Goal: Transaction & Acquisition: Purchase product/service

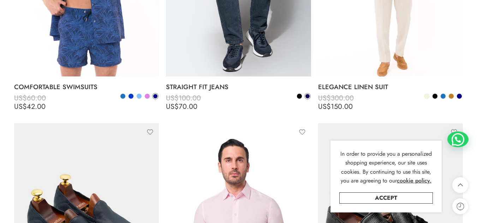
scroll to position [3846, 0]
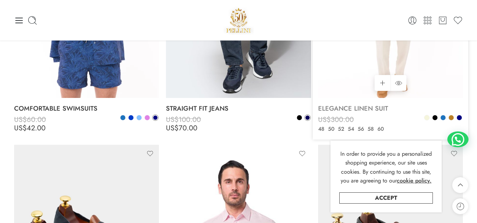
scroll to position [3802, 0]
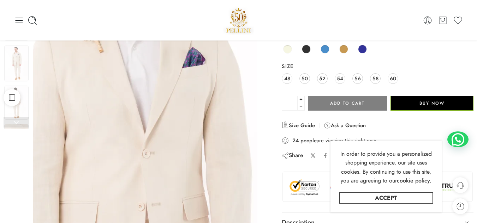
scroll to position [71, 0]
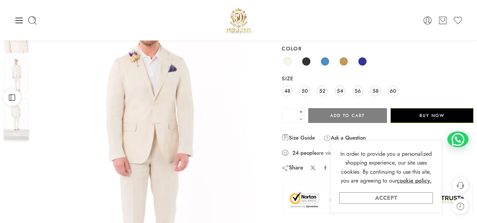
click at [365, 195] on link "Accept" at bounding box center [386, 198] width 94 height 11
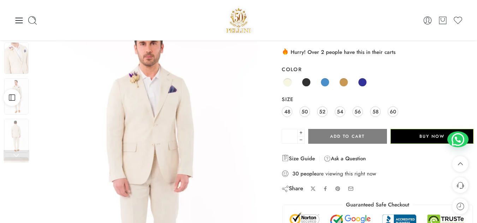
scroll to position [35, 0]
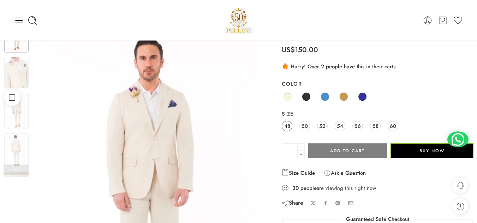
click at [288, 124] on span "48" at bounding box center [287, 126] width 6 height 10
click at [303, 126] on span "50" at bounding box center [304, 126] width 6 height 10
click at [321, 126] on span "52" at bounding box center [322, 126] width 6 height 10
click at [338, 128] on span "54" at bounding box center [340, 126] width 6 height 10
click at [360, 128] on span "56" at bounding box center [357, 126] width 6 height 10
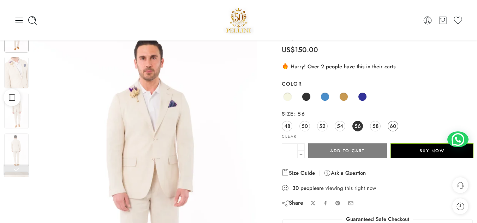
drag, startPoint x: 374, startPoint y: 126, endPoint x: 397, endPoint y: 126, distance: 23.3
click at [374, 126] on span "58" at bounding box center [375, 126] width 6 height 10
click at [397, 126] on link "60" at bounding box center [392, 126] width 11 height 11
click at [287, 126] on span "48" at bounding box center [287, 126] width 6 height 10
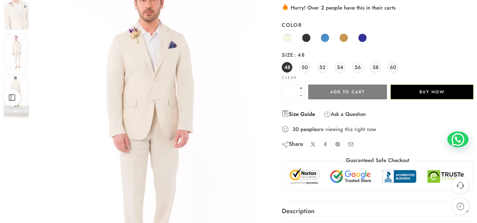
scroll to position [141, 0]
